Goal: Task Accomplishment & Management: Manage account settings

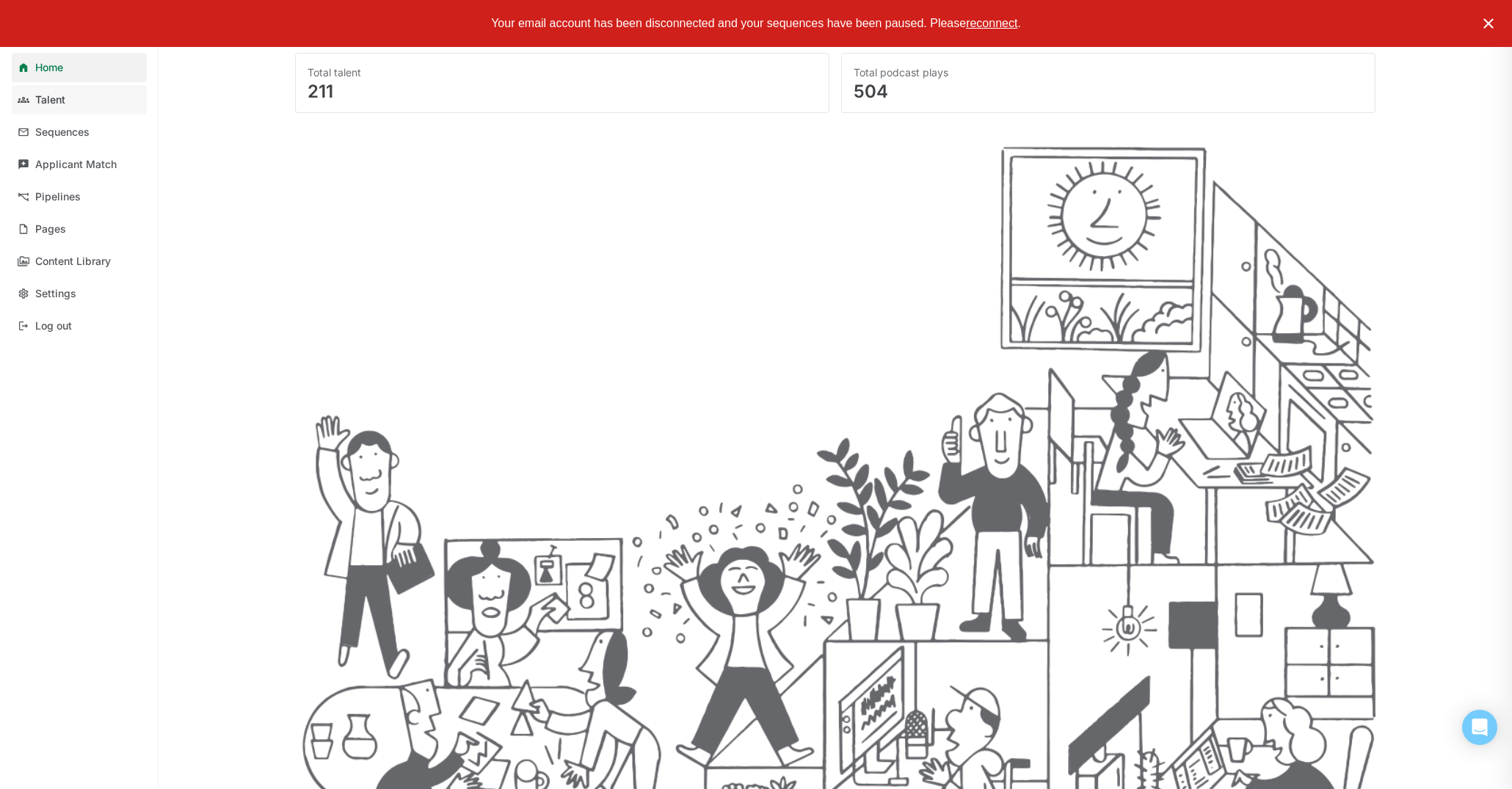
click at [43, 95] on div "Talent" at bounding box center [50, 100] width 30 height 13
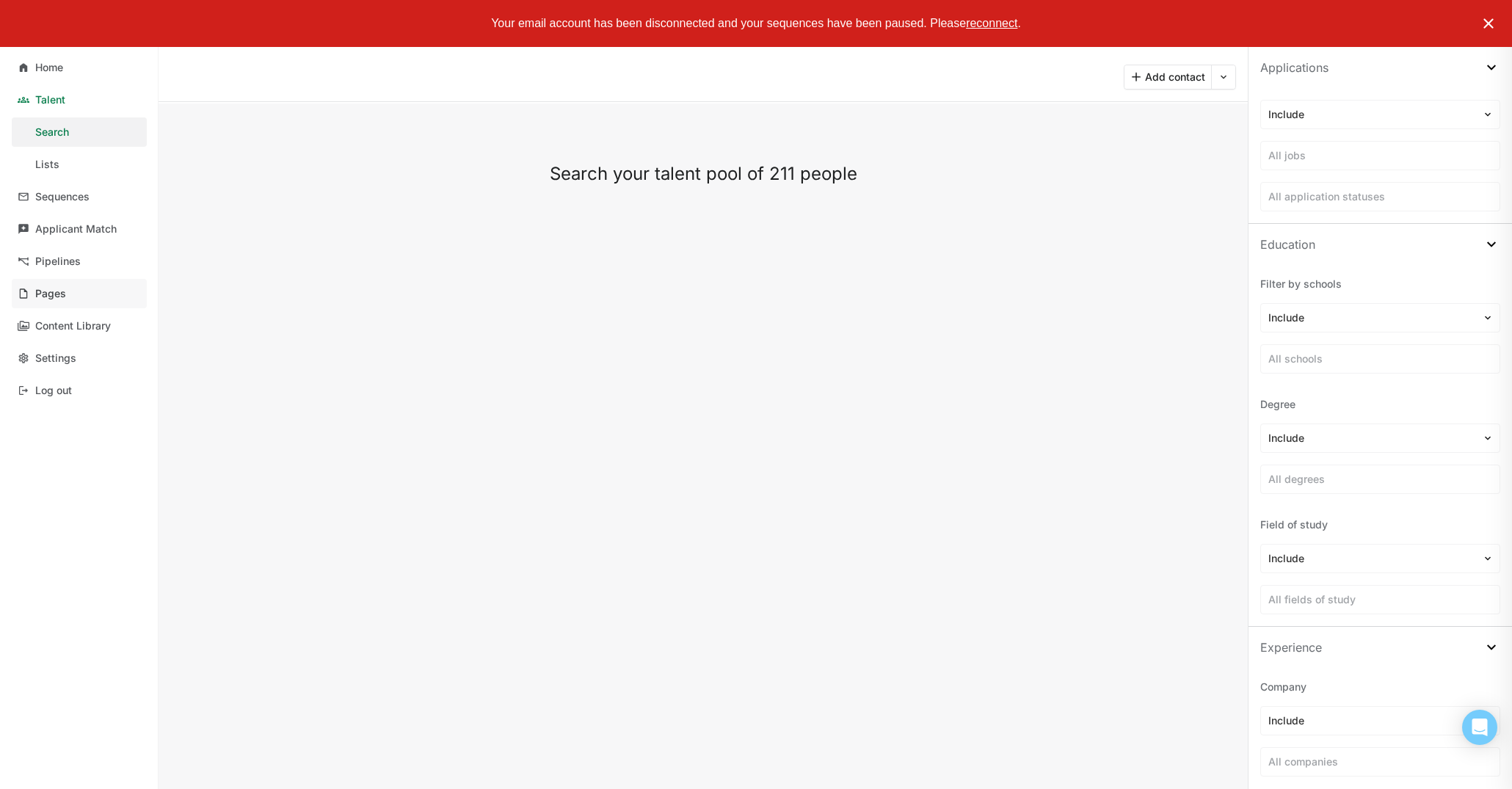
click at [81, 295] on link "Pages" at bounding box center [79, 293] width 135 height 29
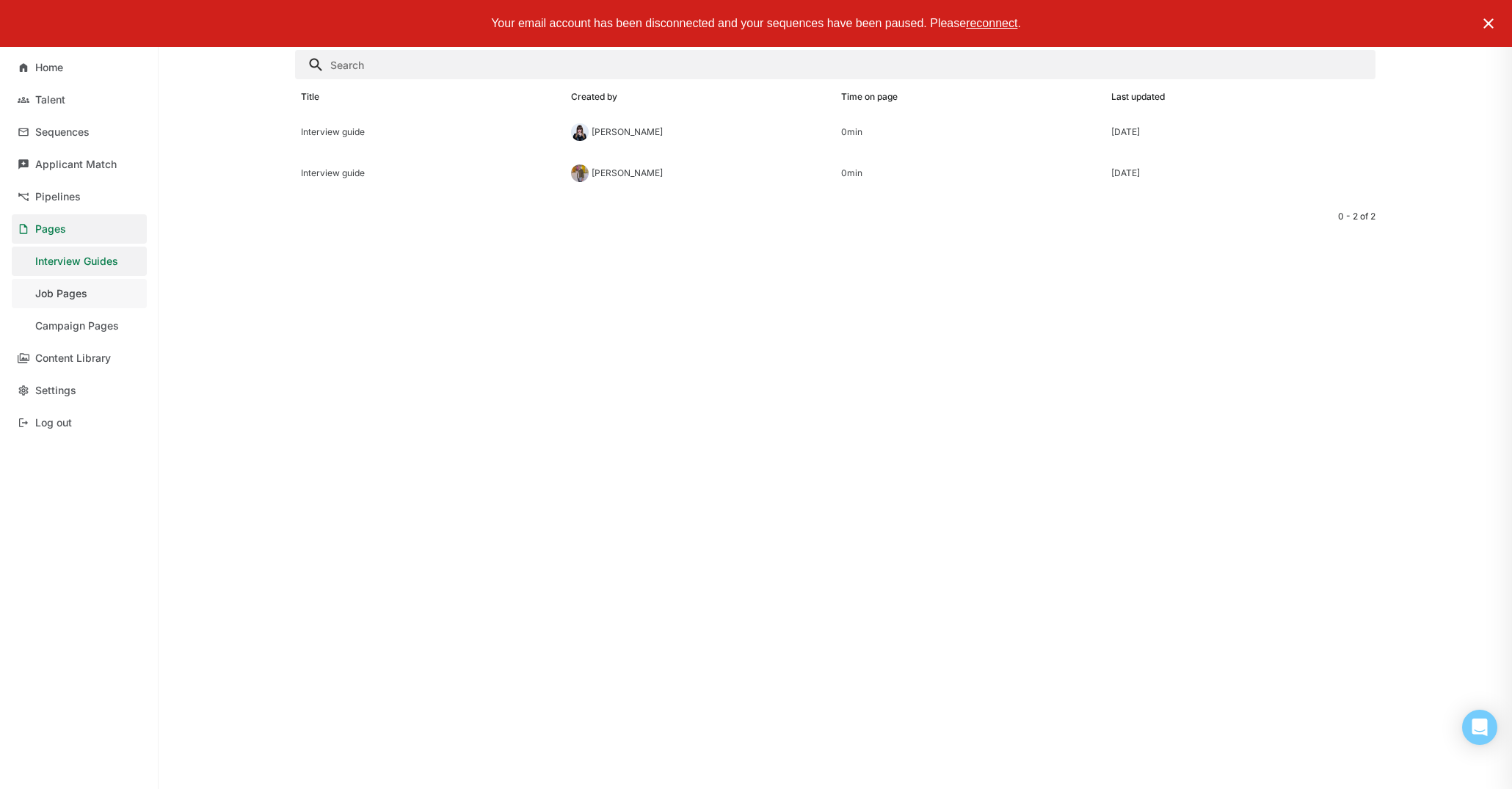
click at [92, 296] on link "Job Pages" at bounding box center [79, 293] width 135 height 29
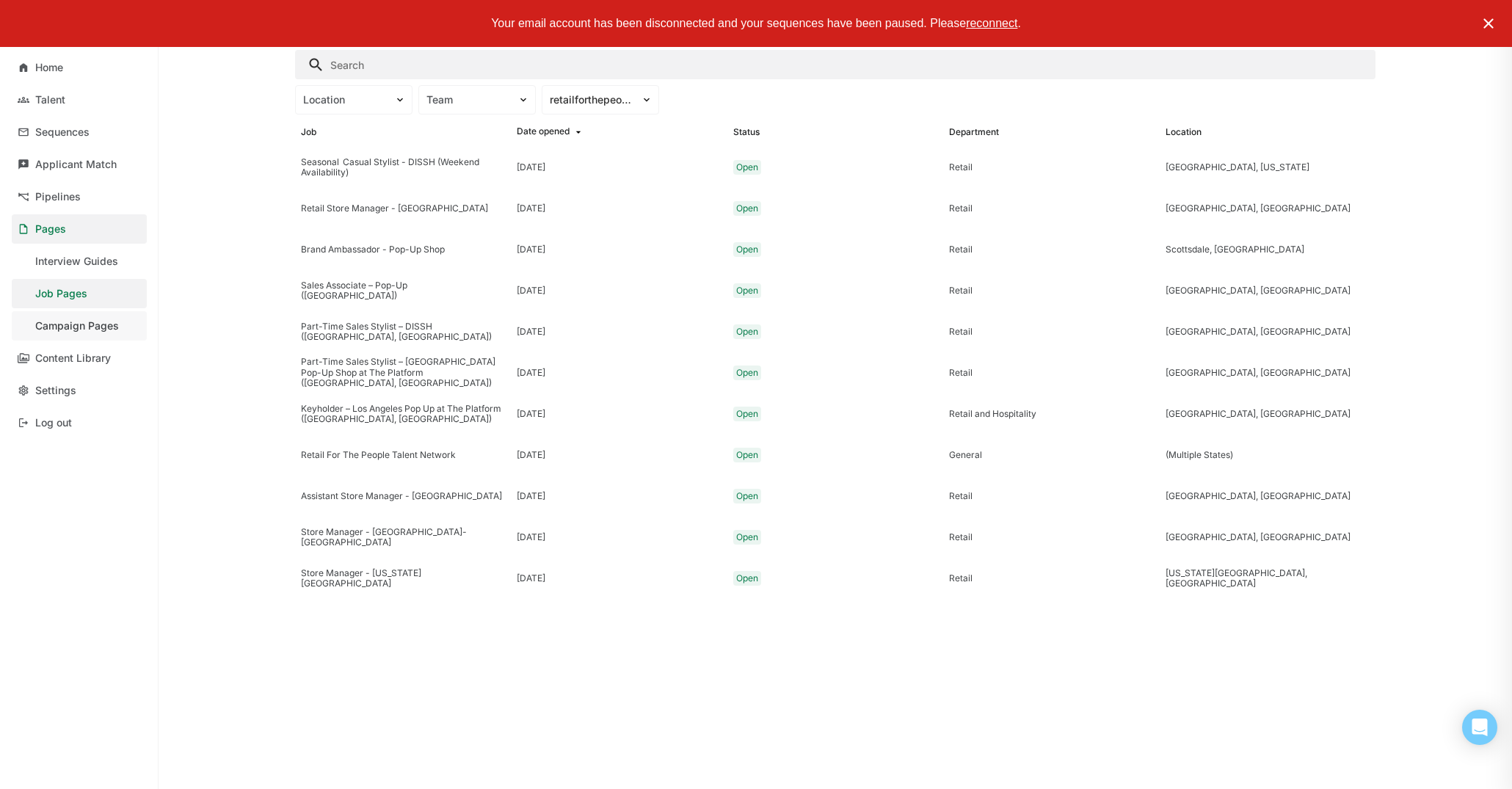
click at [91, 318] on link "Campaign Pages" at bounding box center [79, 326] width 135 height 29
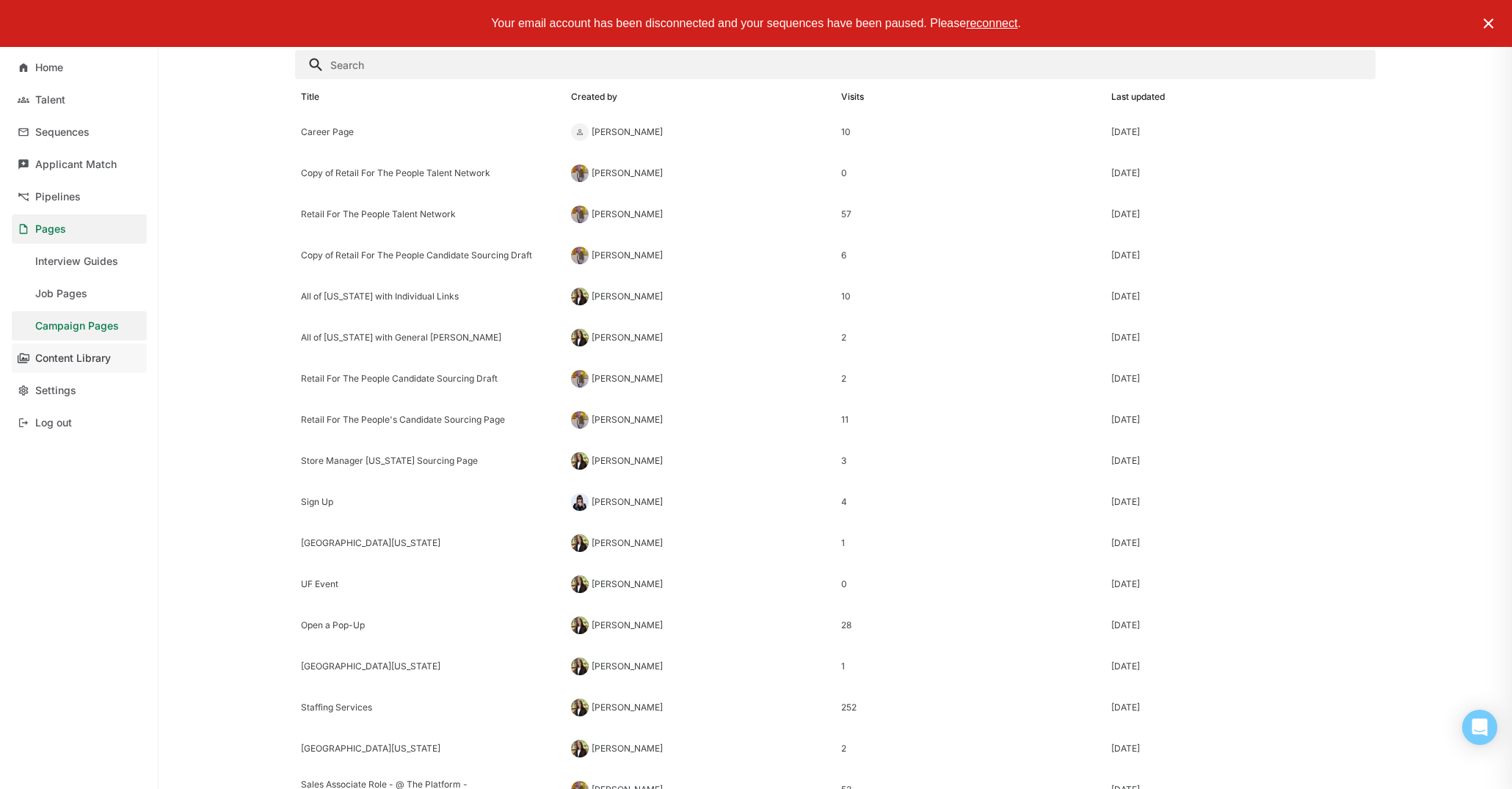
click at [85, 355] on div "Content Library" at bounding box center [73, 359] width 76 height 13
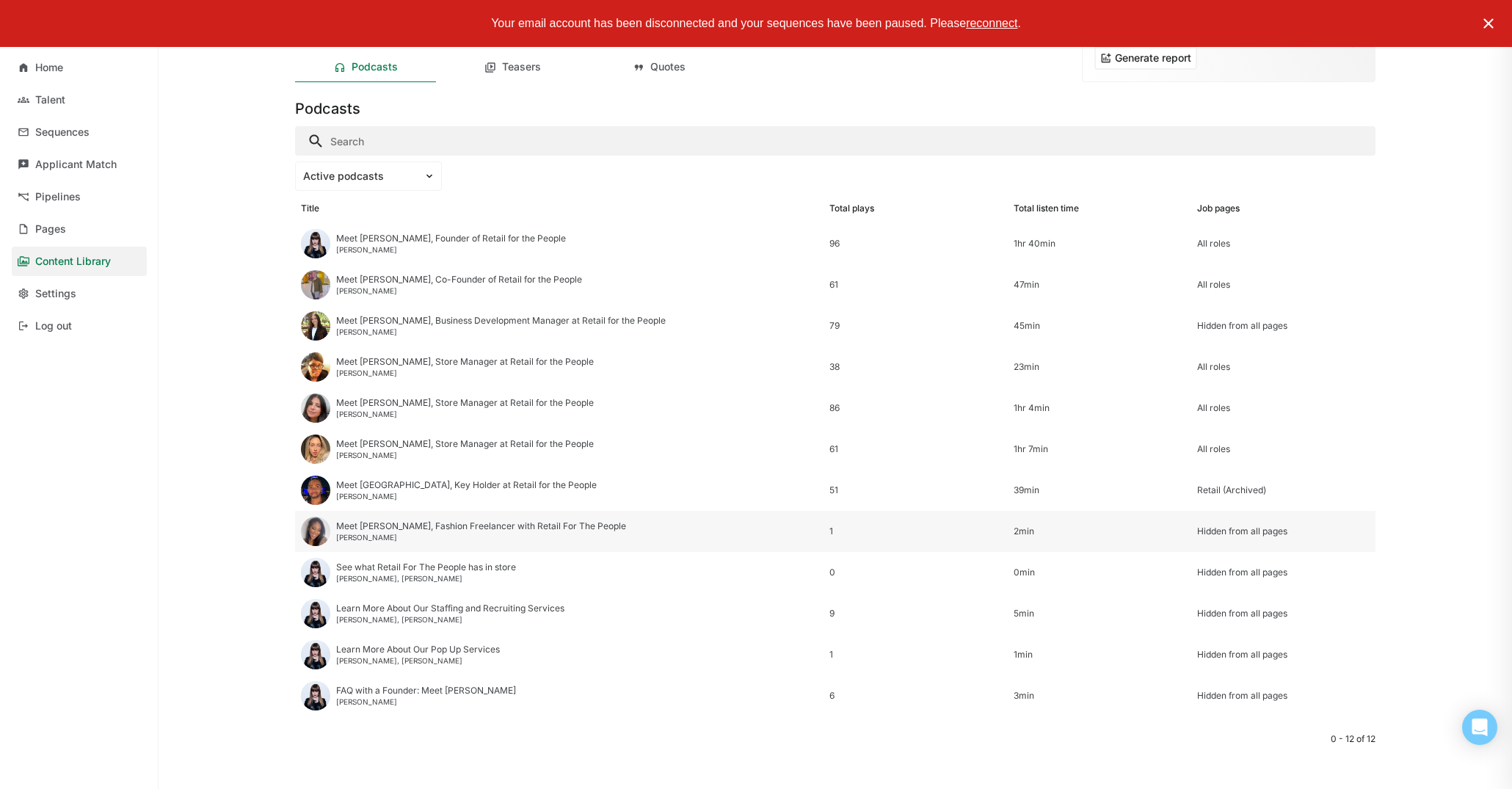
scroll to position [6, 0]
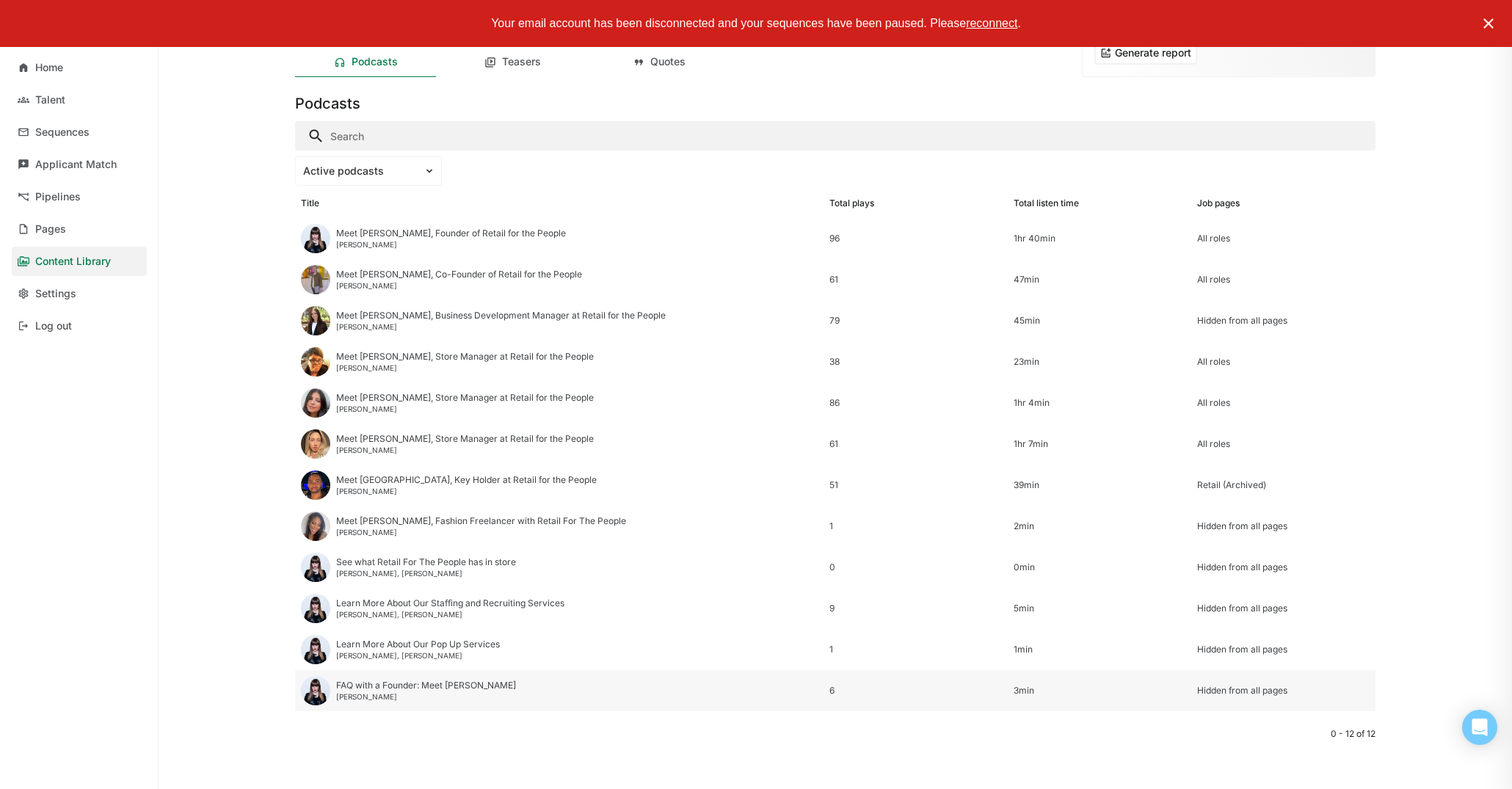
click at [466, 685] on div "FAQ with a Founder: Meet Krista Boyer Starratt" at bounding box center [426, 685] width 180 height 10
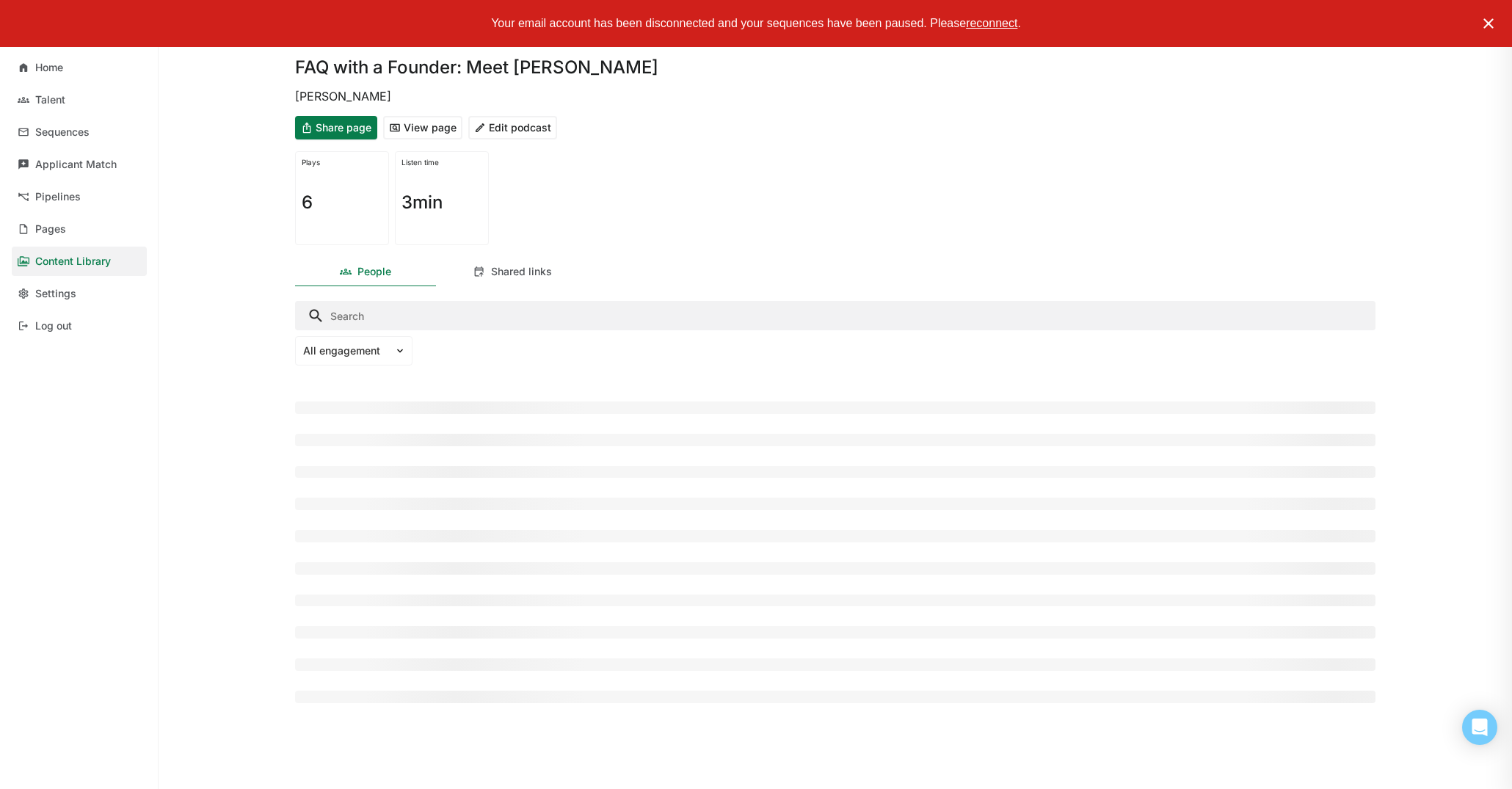
click at [444, 131] on button "View page" at bounding box center [422, 128] width 80 height 24
click at [502, 131] on button "Edit podcast" at bounding box center [512, 128] width 89 height 24
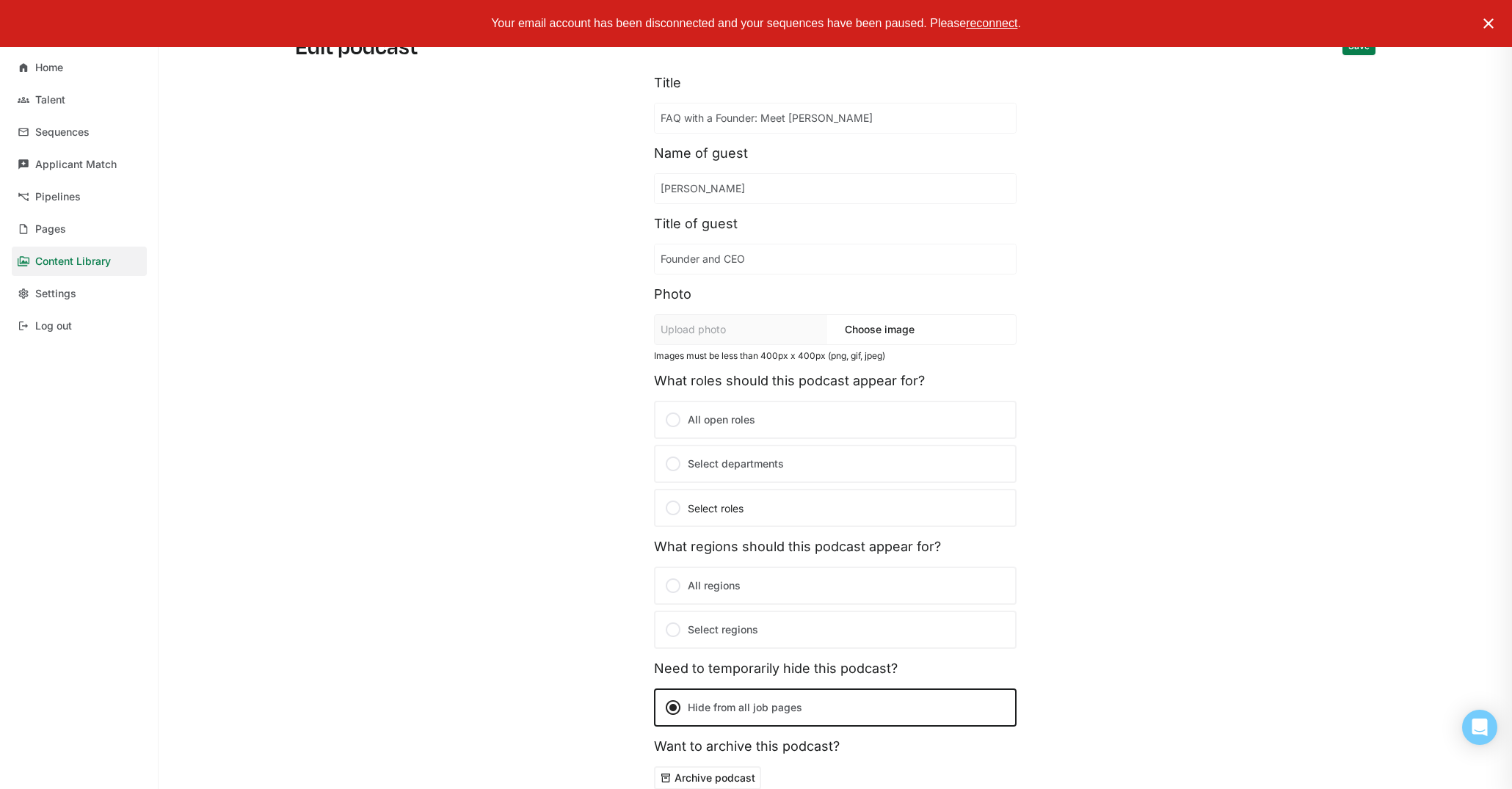
click at [1492, 22] on img at bounding box center [1488, 24] width 17 height 17
